Goal: Communication & Community: Ask a question

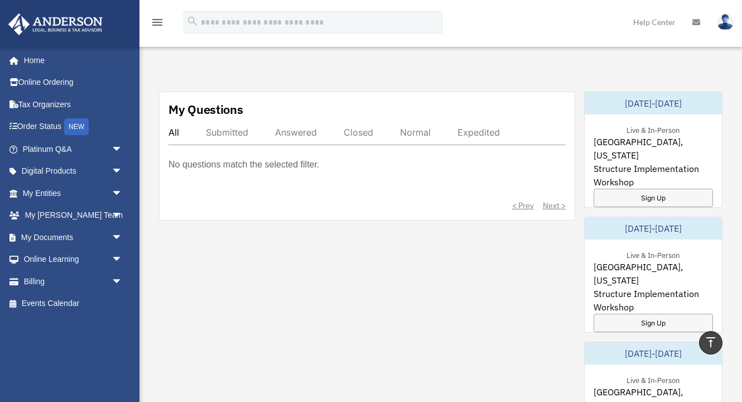
scroll to position [589, 0]
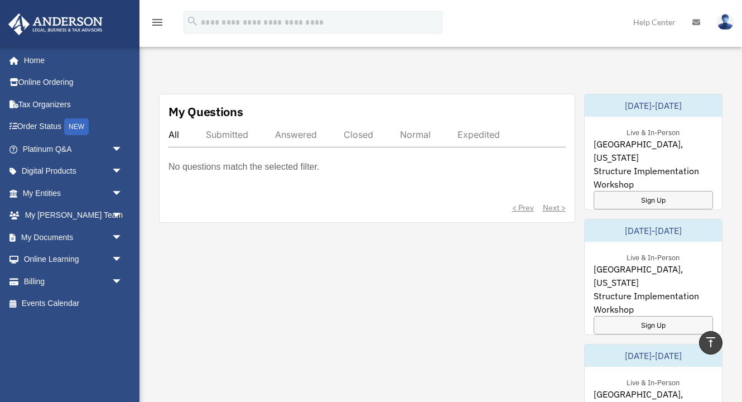
click at [484, 137] on div "Expedited" at bounding box center [478, 134] width 42 height 11
click at [413, 135] on div "Normal" at bounding box center [415, 134] width 31 height 11
click at [348, 137] on div "Closed" at bounding box center [359, 134] width 30 height 11
click at [291, 137] on div "Answered" at bounding box center [296, 134] width 42 height 11
click at [234, 133] on div "Submitted" at bounding box center [227, 134] width 42 height 11
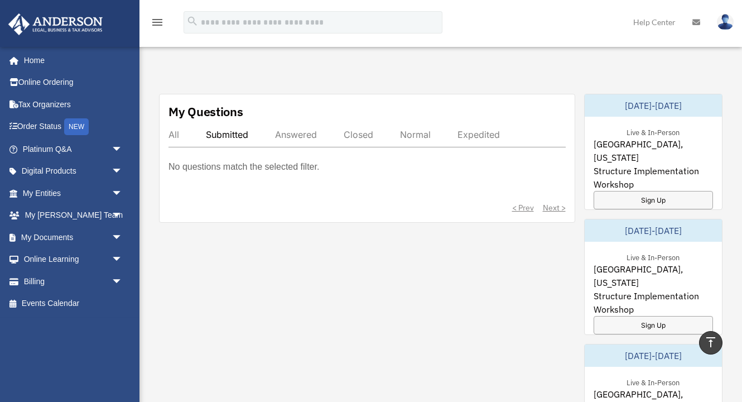
click at [180, 136] on div "All Submitted Answered Closed Normal Expedited" at bounding box center [366, 138] width 397 height 18
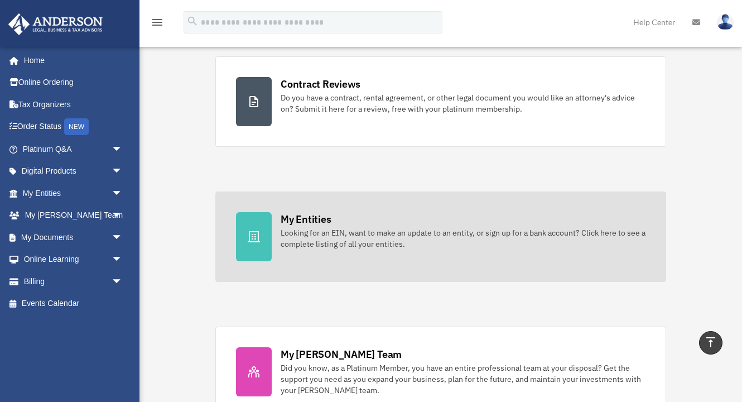
scroll to position [209, 0]
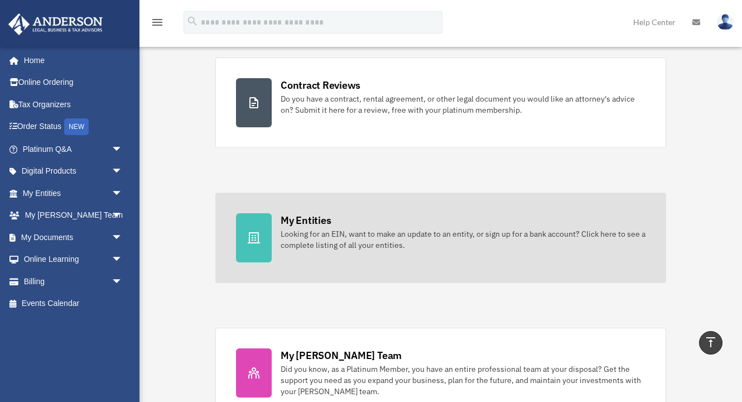
click at [420, 240] on div "Looking for an EIN, want to make an update to an entity, or sign up for a bank …" at bounding box center [463, 239] width 365 height 22
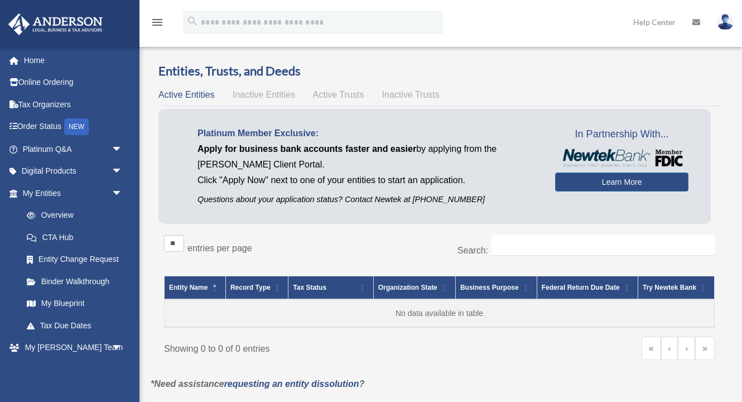
click at [280, 88] on div "Active Entities Inactive Entities Active Trusts Inactive Trusts" at bounding box center [439, 95] width 562 height 16
click at [280, 98] on span "Inactive Entities" at bounding box center [264, 94] width 62 height 9
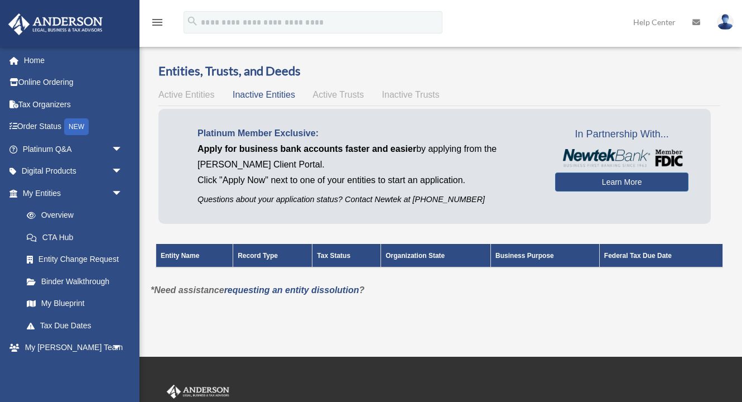
click at [361, 97] on span "Active Trusts" at bounding box center [338, 94] width 51 height 9
click at [416, 95] on span "Inactive Trusts" at bounding box center [410, 94] width 57 height 9
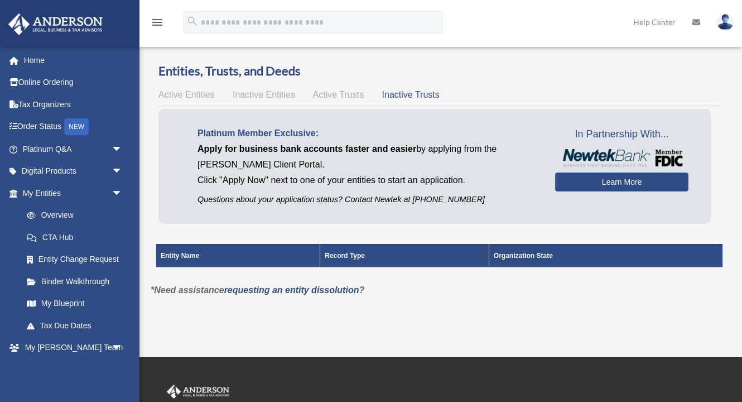
click at [248, 92] on span "Inactive Entities" at bounding box center [264, 94] width 62 height 9
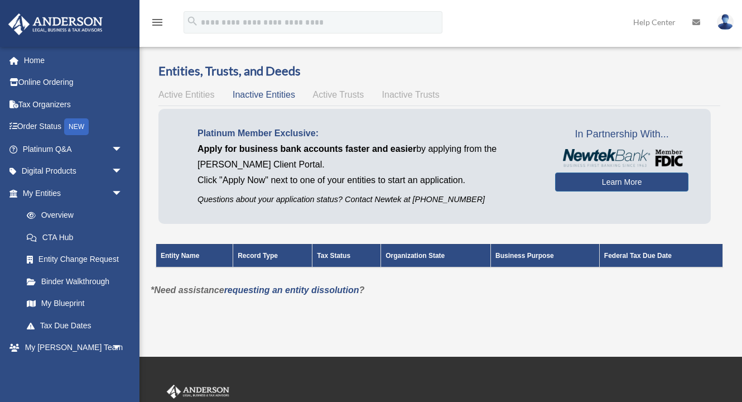
click at [191, 93] on span "Active Entities" at bounding box center [186, 94] width 56 height 9
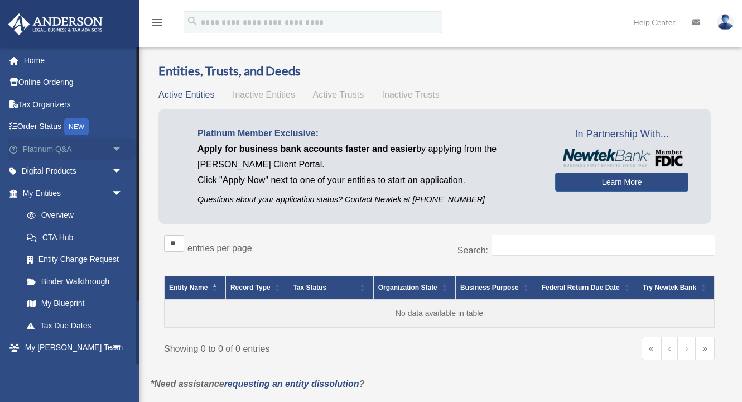
click at [66, 148] on link "Platinum Q&A arrow_drop_down" at bounding box center [74, 149] width 132 height 22
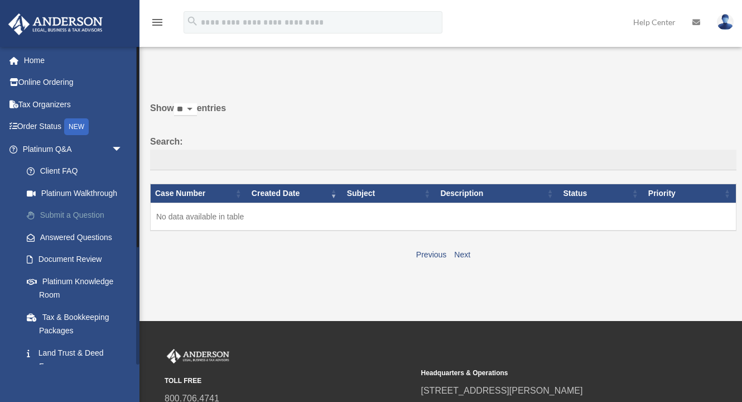
click at [83, 210] on link "Submit a Question" at bounding box center [78, 215] width 124 height 22
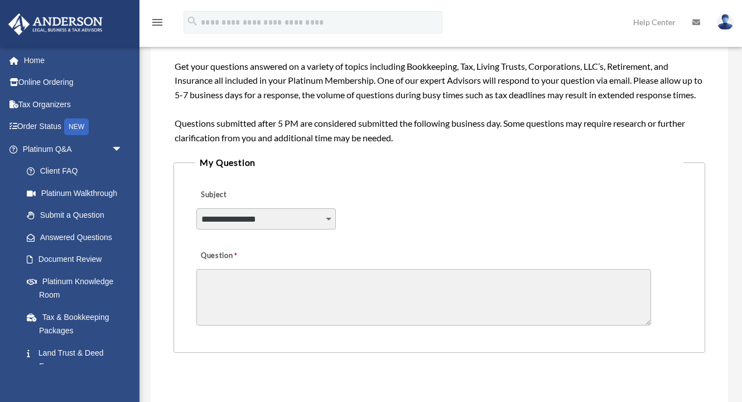
scroll to position [197, 0]
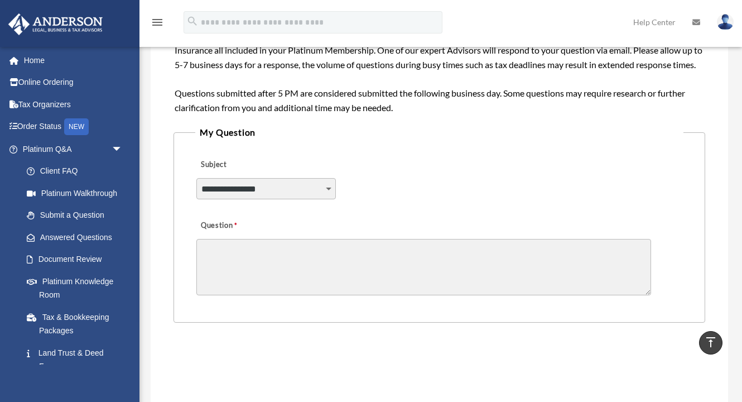
select select "******"
click at [285, 264] on textarea "Question" at bounding box center [423, 267] width 455 height 56
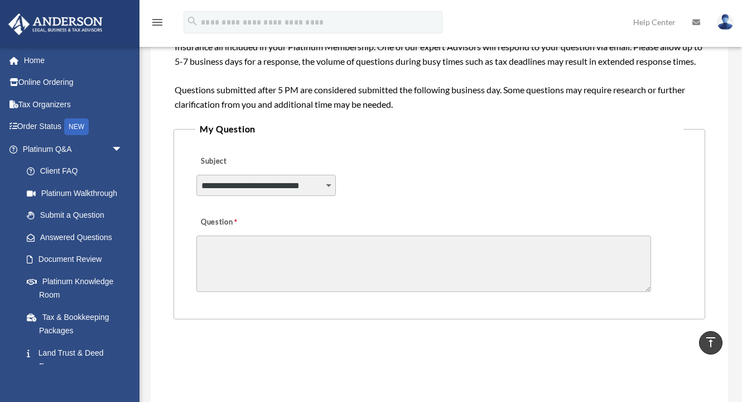
scroll to position [196, 0]
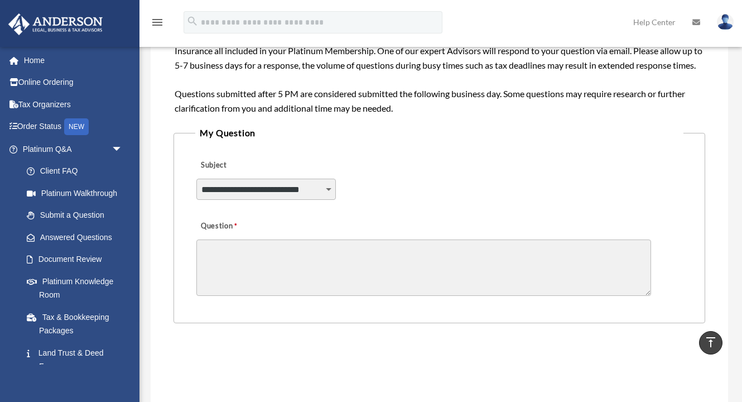
click at [316, 267] on textarea "Question" at bounding box center [423, 267] width 455 height 56
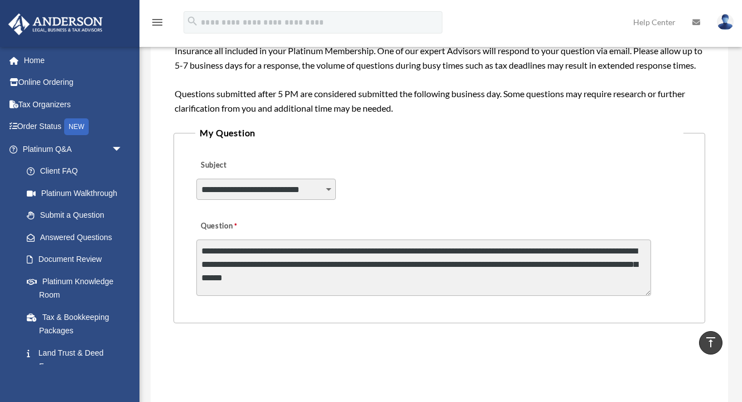
click at [258, 276] on textarea "**********" at bounding box center [423, 267] width 455 height 56
click at [450, 277] on textarea "**********" at bounding box center [423, 267] width 455 height 56
click at [414, 287] on textarea "**********" at bounding box center [423, 267] width 455 height 56
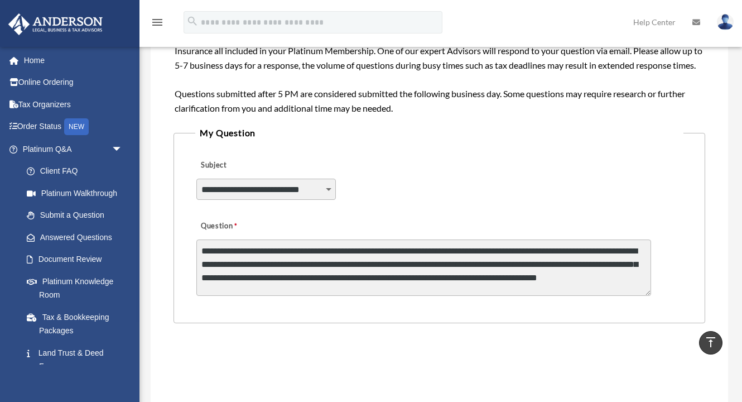
scroll to position [28, 0]
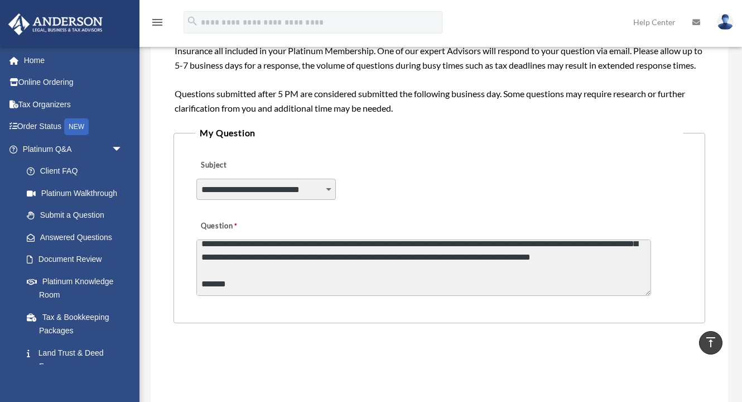
click at [305, 276] on textarea "**********" at bounding box center [423, 267] width 455 height 56
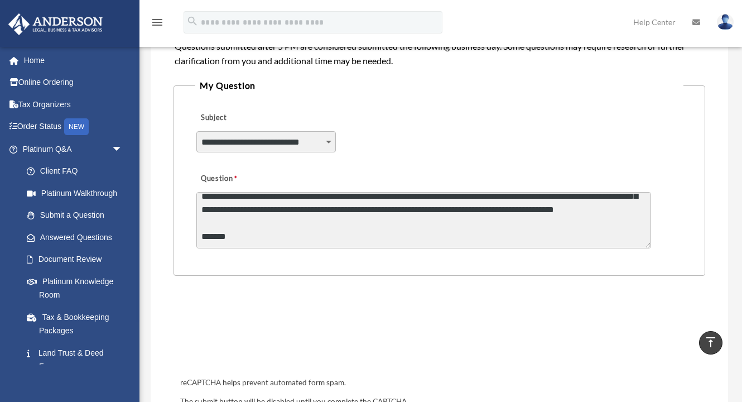
scroll to position [255, 0]
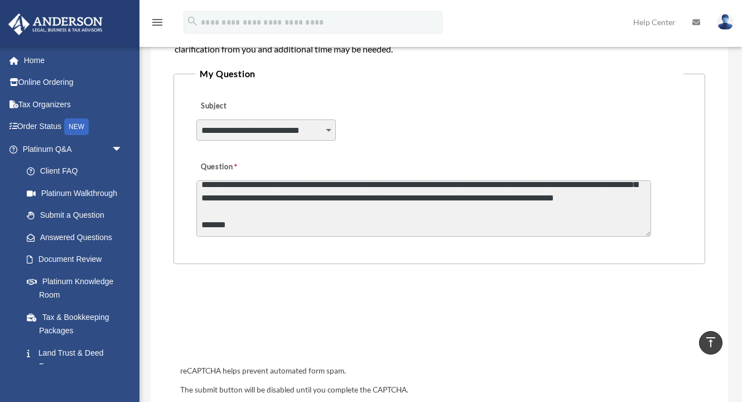
type textarea "**********"
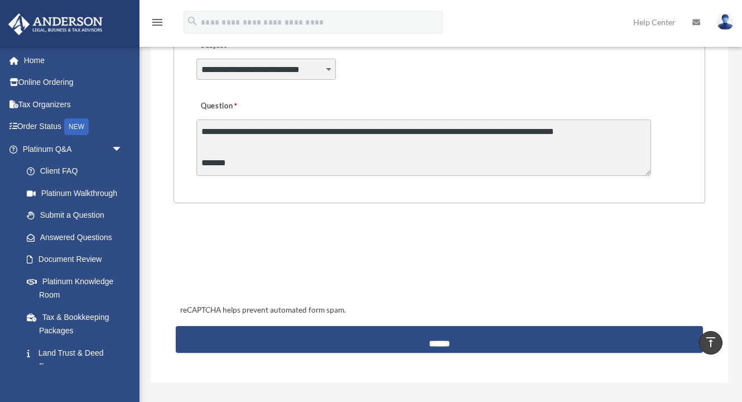
scroll to position [317, 0]
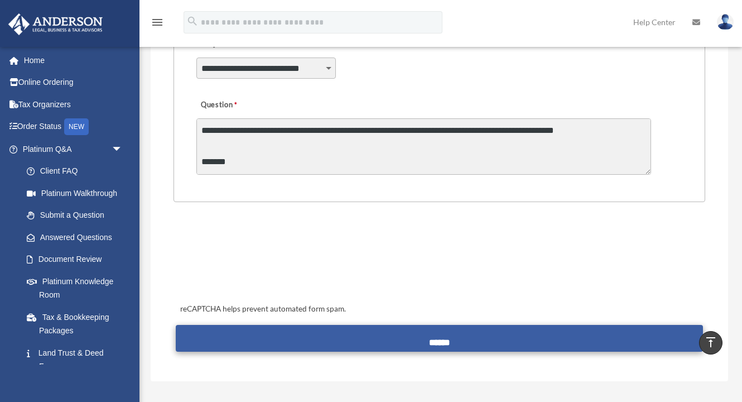
click at [442, 344] on input "******" at bounding box center [439, 338] width 527 height 27
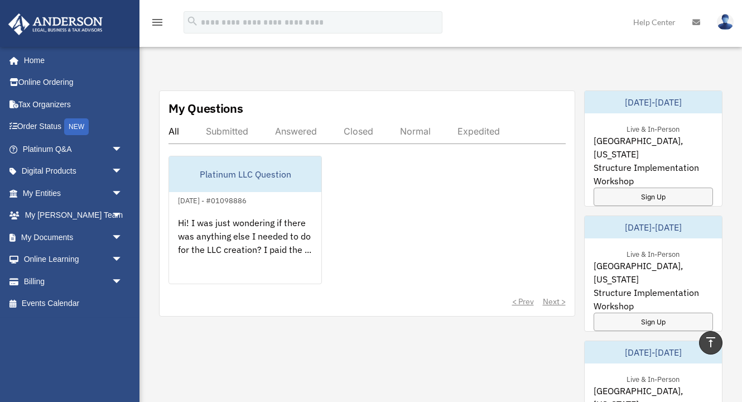
scroll to position [591, 0]
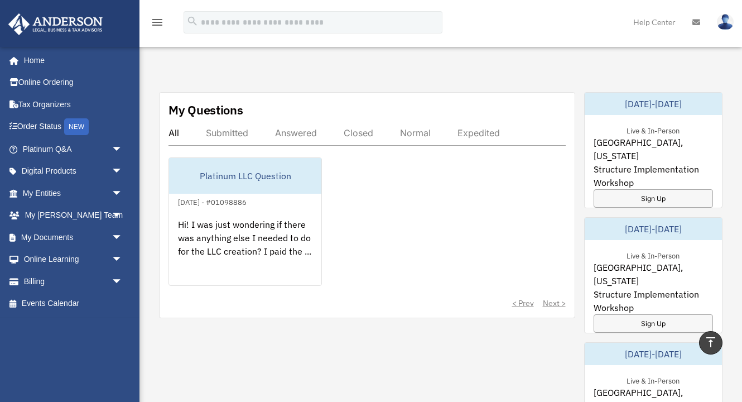
click at [236, 136] on div "Submitted" at bounding box center [227, 132] width 42 height 11
click at [177, 132] on div "All" at bounding box center [173, 132] width 11 height 11
click at [306, 129] on div "Answered" at bounding box center [296, 132] width 42 height 11
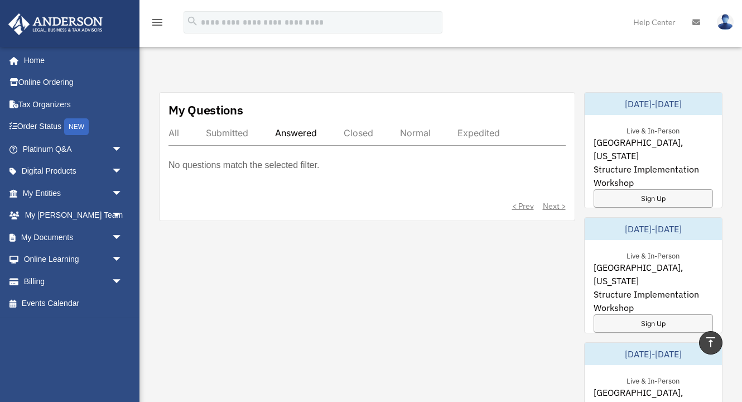
click at [354, 130] on div "Closed" at bounding box center [359, 132] width 30 height 11
click at [416, 131] on div "Normal" at bounding box center [415, 132] width 31 height 11
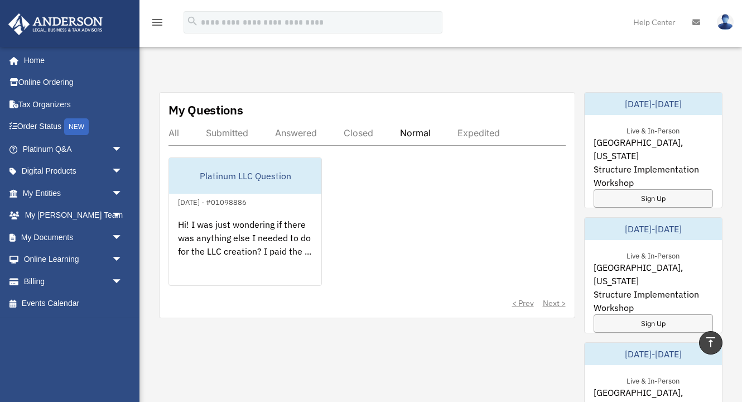
click at [473, 129] on div "Expedited" at bounding box center [478, 132] width 42 height 11
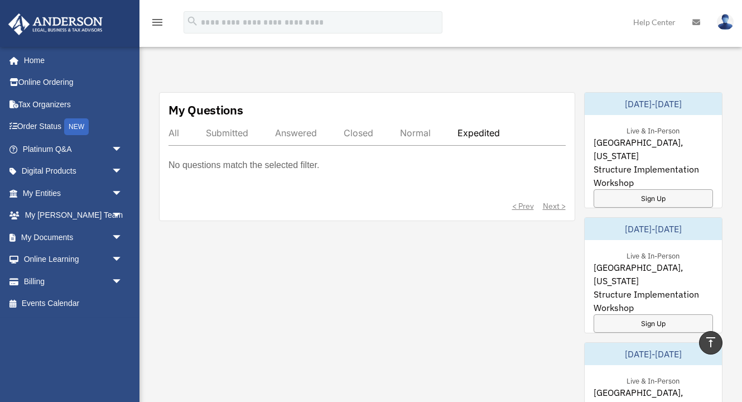
click at [177, 127] on div "All" at bounding box center [173, 132] width 11 height 11
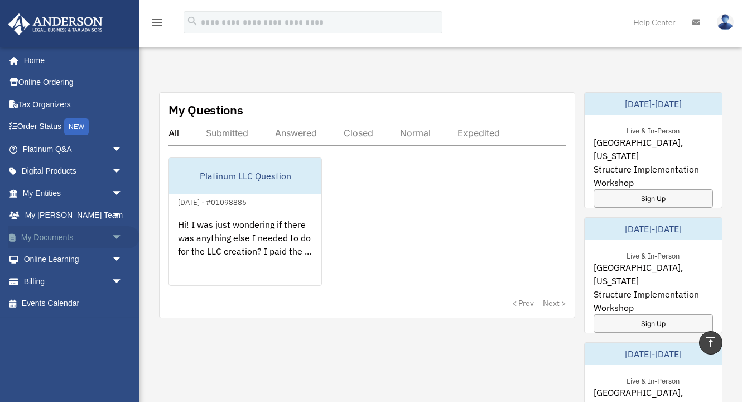
scroll to position [576, 0]
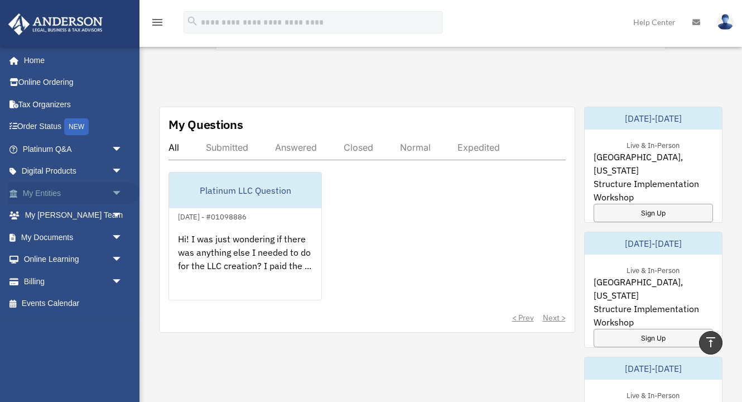
click at [61, 193] on link "My Entities arrow_drop_down" at bounding box center [74, 193] width 132 height 22
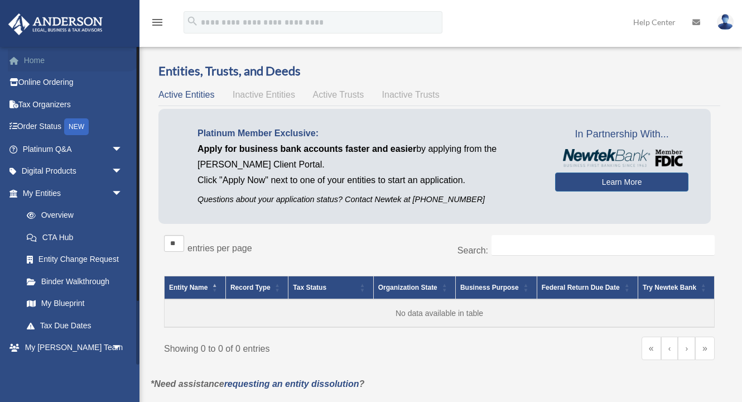
click at [47, 59] on link "Home" at bounding box center [74, 60] width 132 height 22
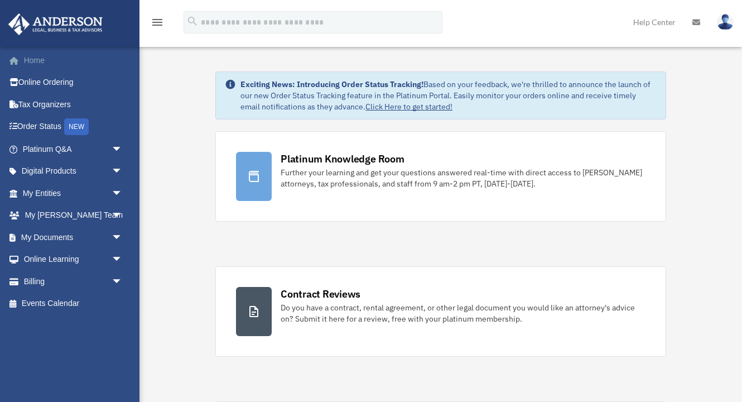
click at [44, 63] on link "Home" at bounding box center [74, 60] width 132 height 22
click at [56, 130] on link "Order Status NEW" at bounding box center [74, 126] width 132 height 23
click at [72, 213] on link "My [PERSON_NAME] Team arrow_drop_down" at bounding box center [74, 215] width 132 height 22
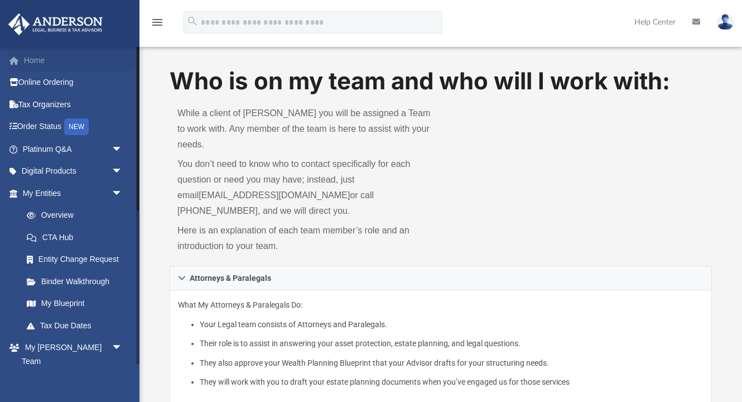
click at [28, 61] on link "Home" at bounding box center [74, 60] width 132 height 22
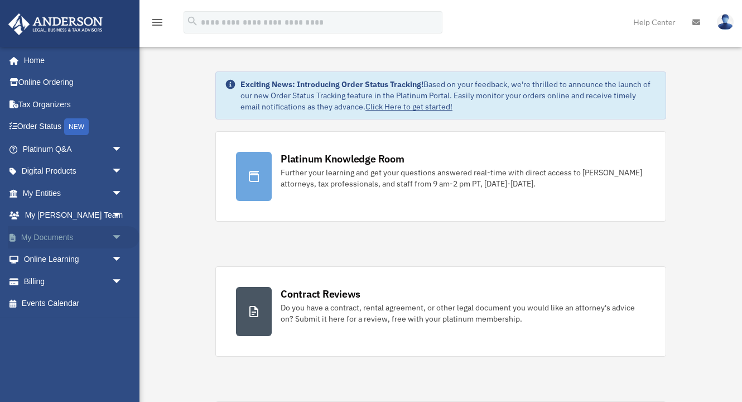
click at [68, 241] on link "My Documents arrow_drop_down" at bounding box center [74, 237] width 132 height 22
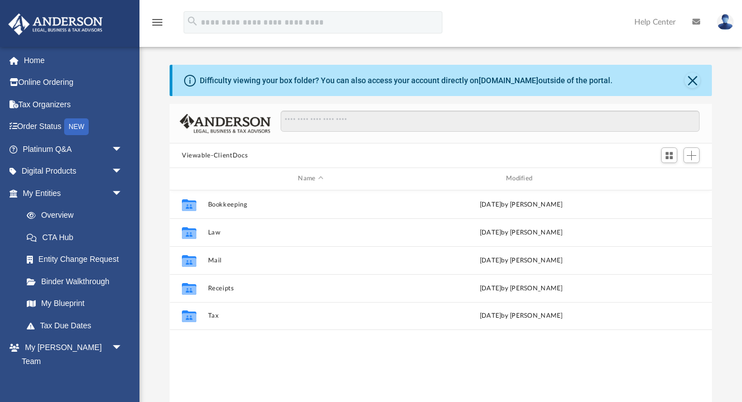
click at [726, 27] on img at bounding box center [725, 22] width 17 height 16
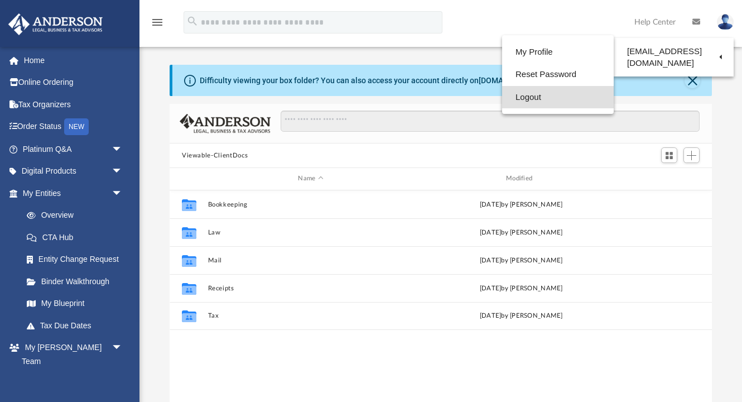
click at [544, 98] on link "Logout" at bounding box center [558, 97] width 112 height 23
